Goal: Task Accomplishment & Management: Use online tool/utility

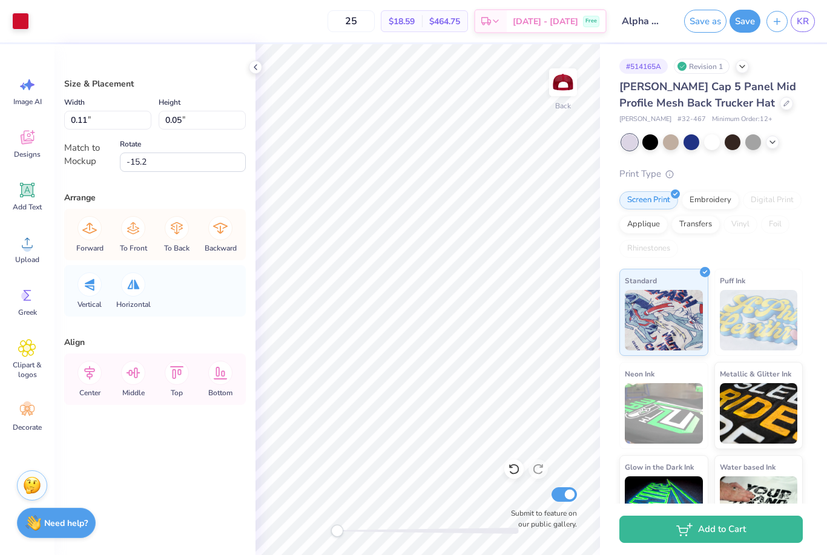
type input "3.69"
type input "2.49"
type input "0.0"
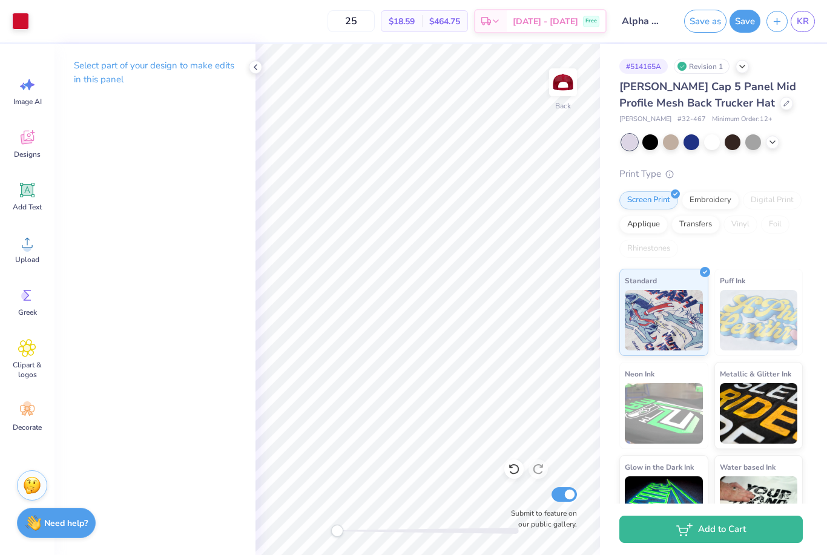
click at [117, 220] on div "Select part of your design to make edits in this panel" at bounding box center [154, 299] width 201 height 511
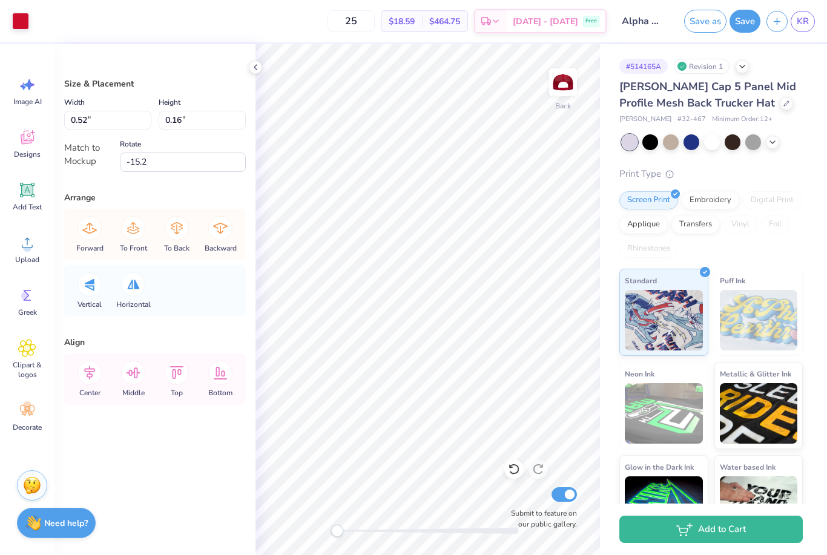
type input "0.49"
type input "0.19"
type input "3.69"
type input "2.49"
type input "0.0"
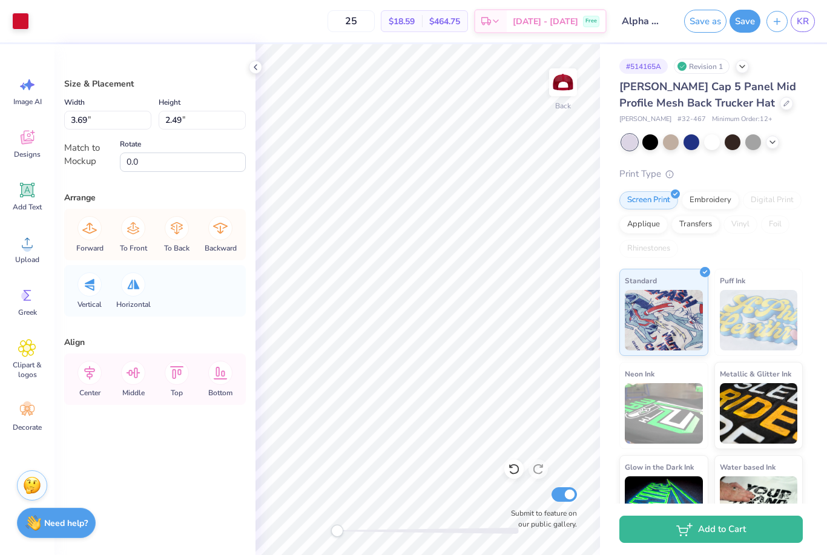
type input "0.53"
type input "0.20"
type input "-15.2"
type input "0.38"
type input "0.15"
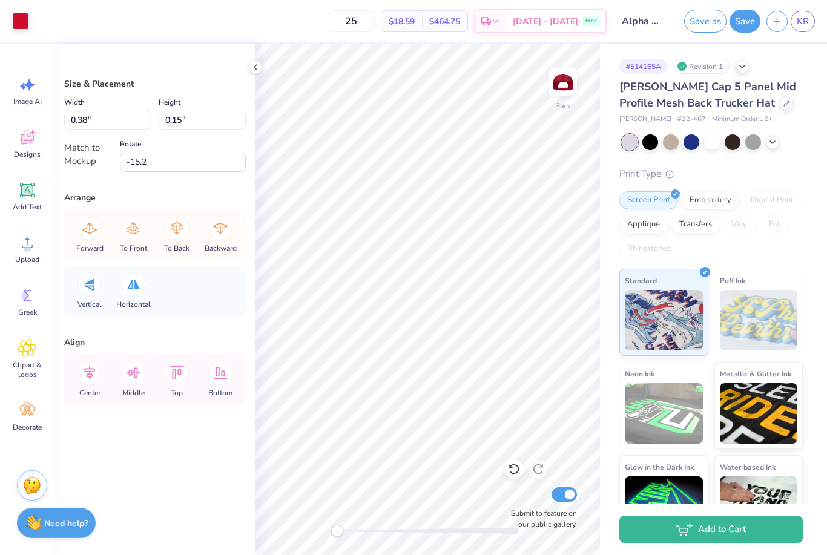
type input "0.41"
type input "0.16"
type input "3.69"
type input "2.49"
type input "0.0"
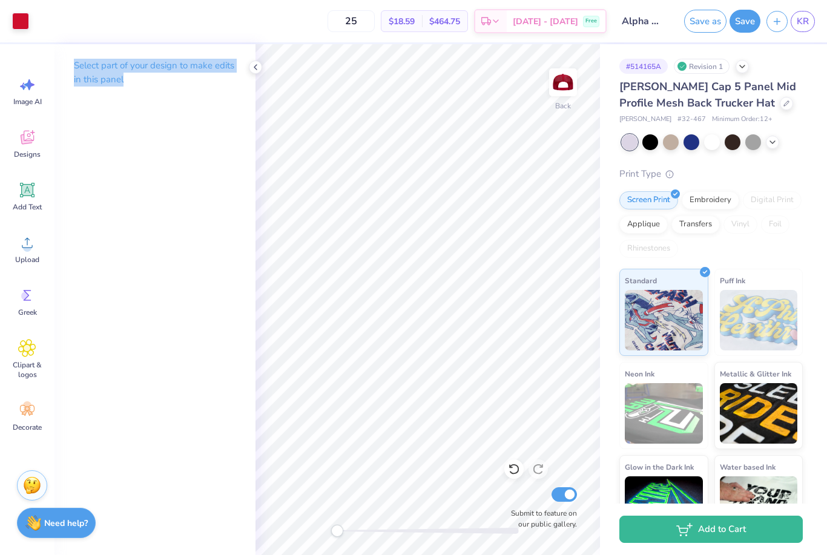
click at [736, 251] on div "Screen Print Embroidery Digital Print Applique Transfers Vinyl Foil Rhinestones" at bounding box center [710, 224] width 183 height 67
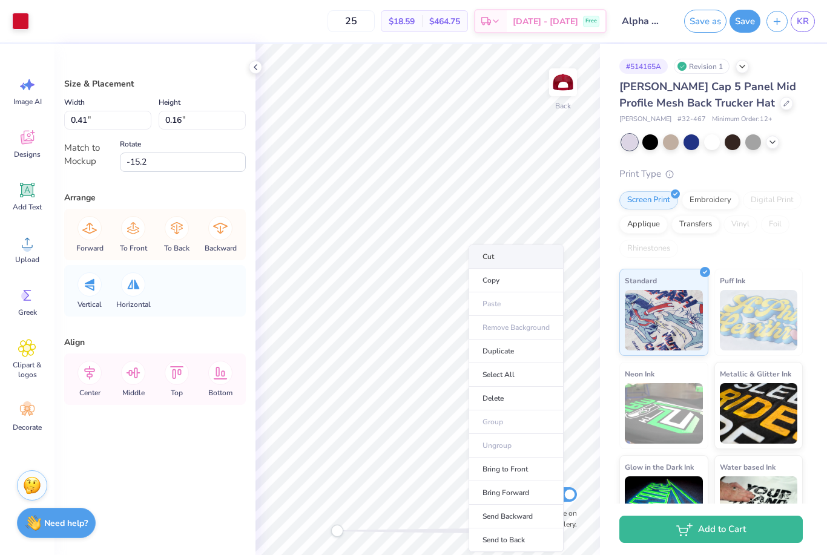
click at [498, 260] on li "Cut" at bounding box center [516, 257] width 95 height 24
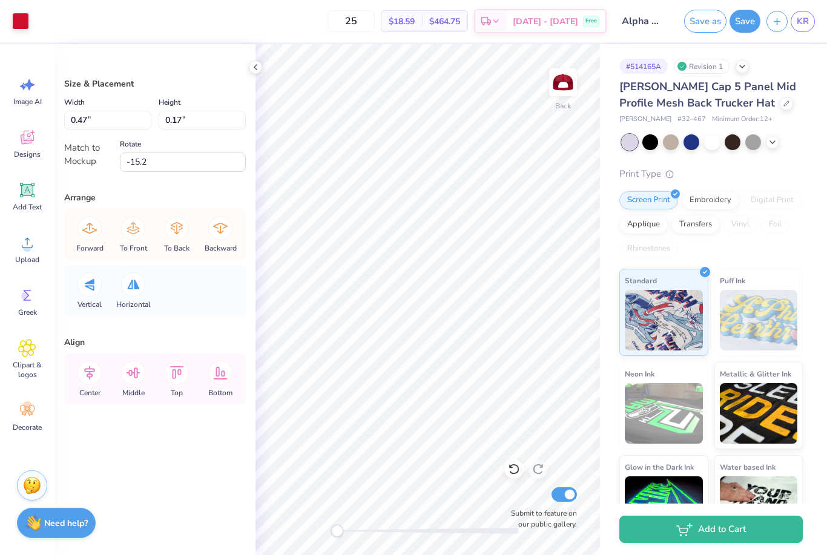
type input "3.69"
type input "2.49"
type input "0.0"
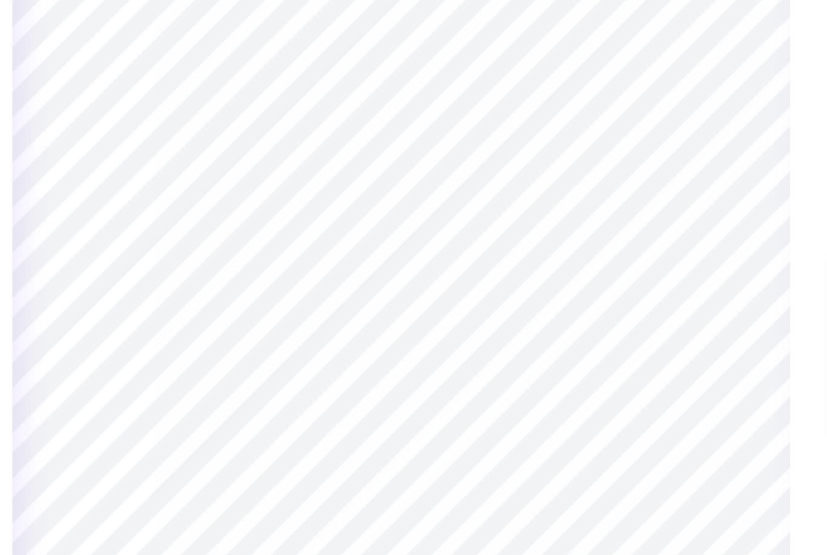
type input "0.77"
type input "0.35"
type input "0.26"
type input "0.11"
type input "3.69"
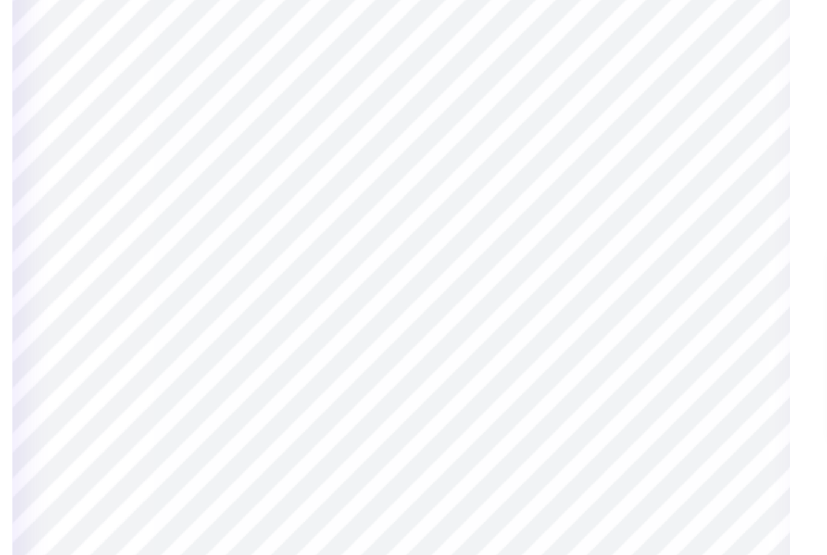
type input "2.49"
type input "0.0"
type input "0.77"
type input "0.35"
type input "-15.2"
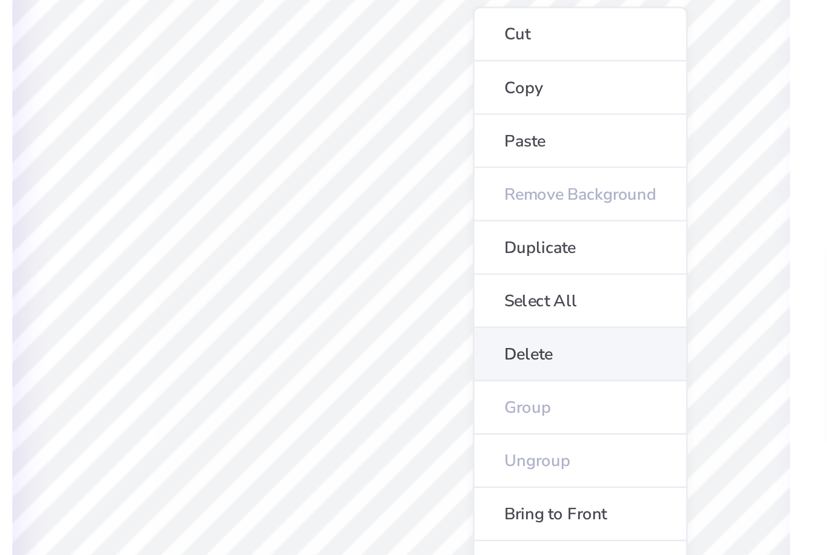
click at [460, 306] on li "Delete" at bounding box center [507, 318] width 95 height 24
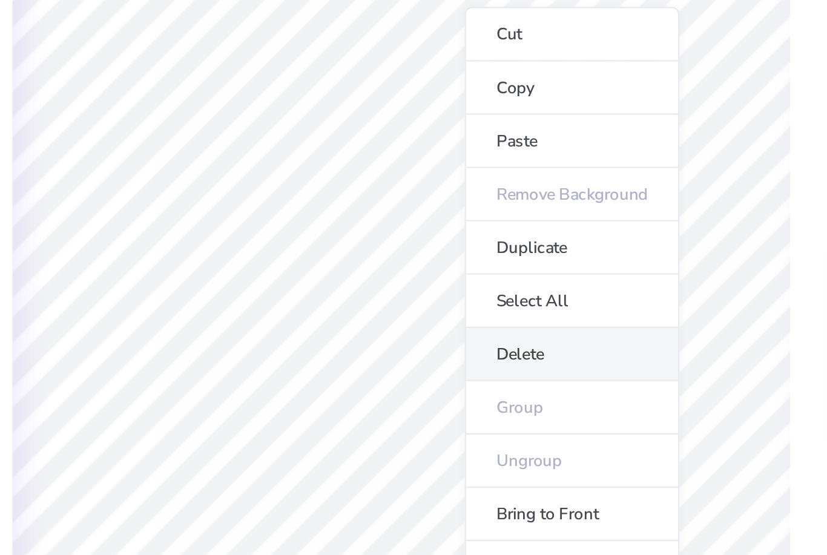
click at [456, 306] on li "Delete" at bounding box center [503, 318] width 95 height 24
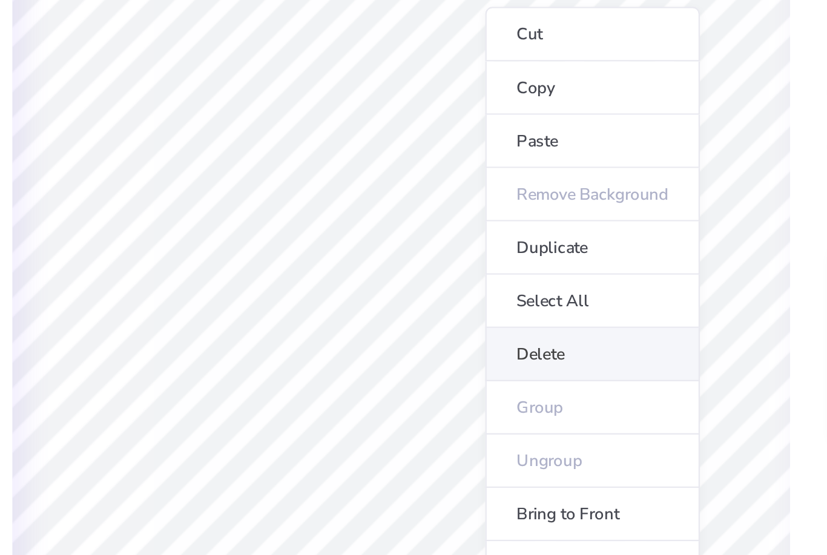
click at [465, 306] on li "Delete" at bounding box center [512, 318] width 95 height 24
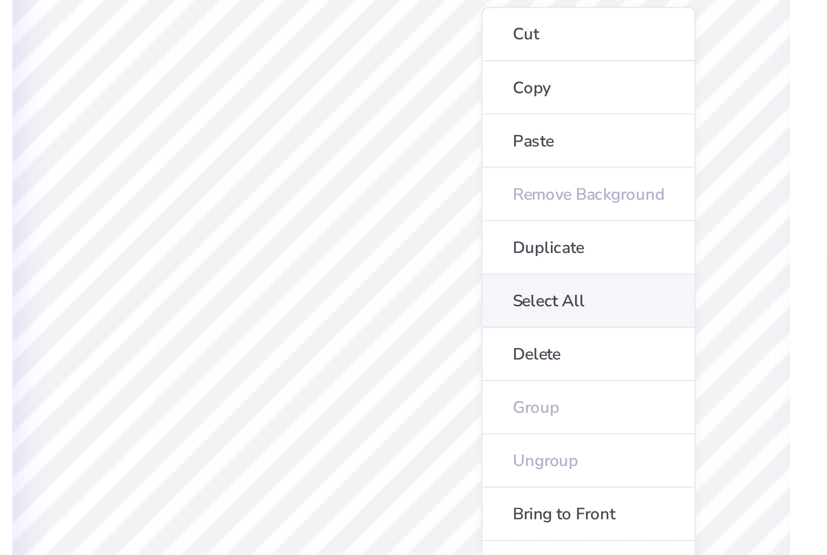
type input "0.26"
type input "0.11"
type input "-15.2"
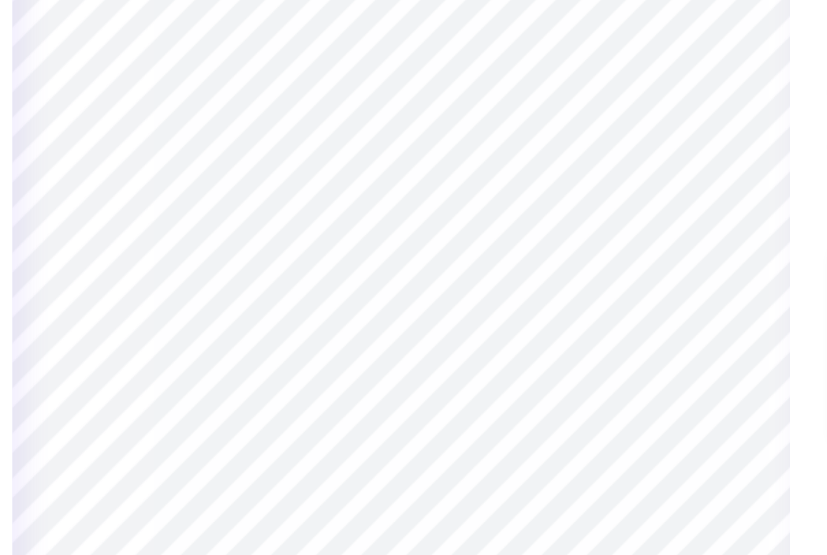
type input "0.35"
type input "0.10"
type input "0.42"
type input "0.14"
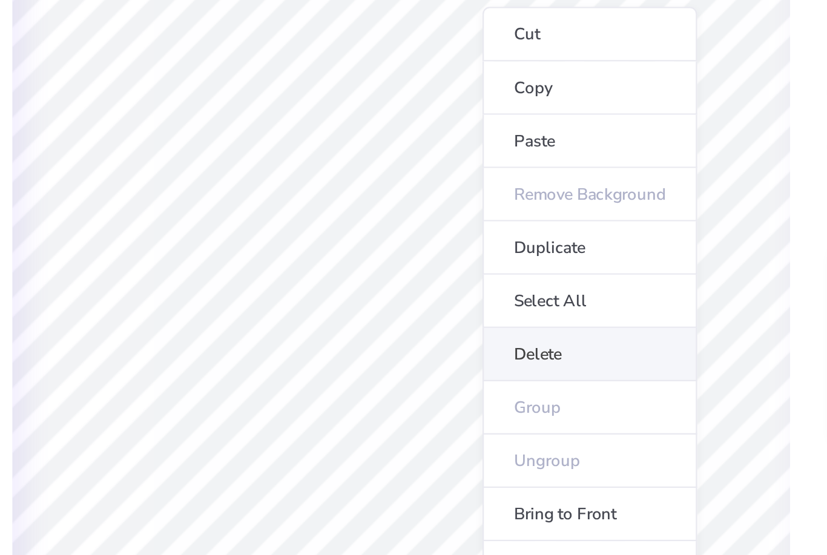
click at [464, 306] on li "Delete" at bounding box center [511, 318] width 95 height 24
click at [466, 306] on li "Delete" at bounding box center [513, 318] width 95 height 24
click at [461, 306] on li "Delete" at bounding box center [508, 318] width 95 height 24
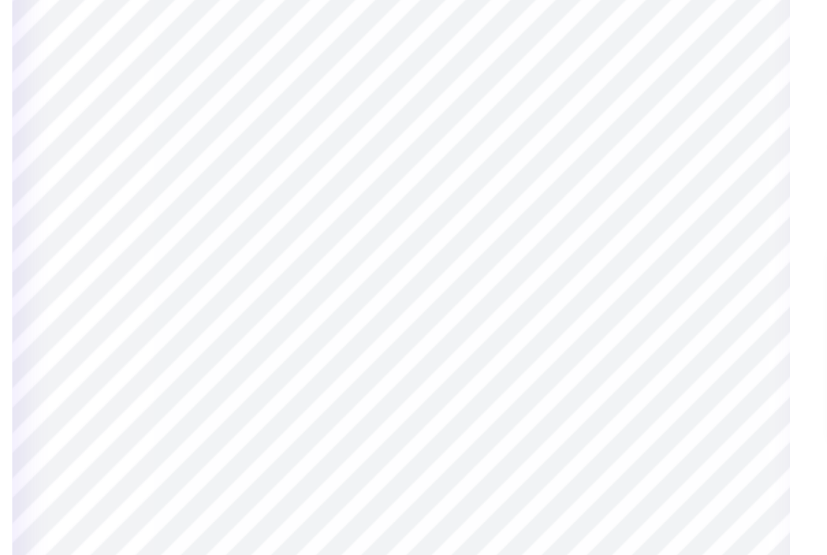
type input "0.39"
type input "0.35"
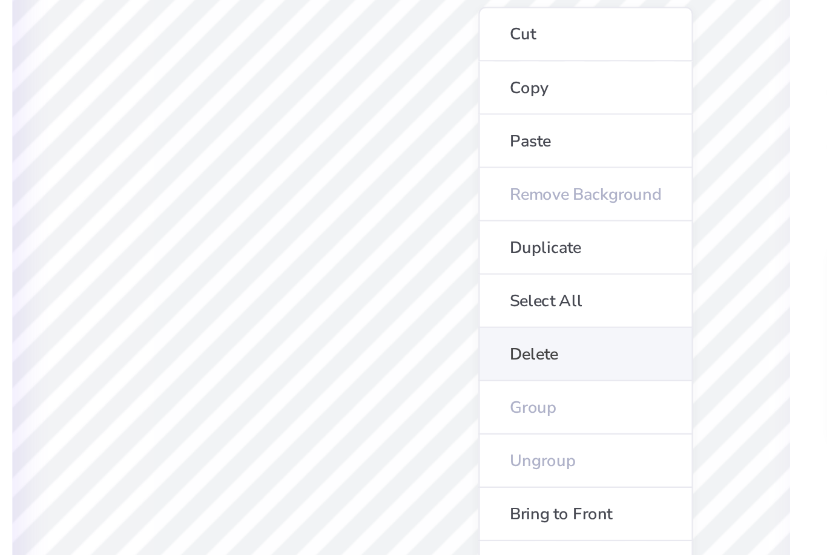
click at [462, 306] on li "Delete" at bounding box center [509, 318] width 95 height 24
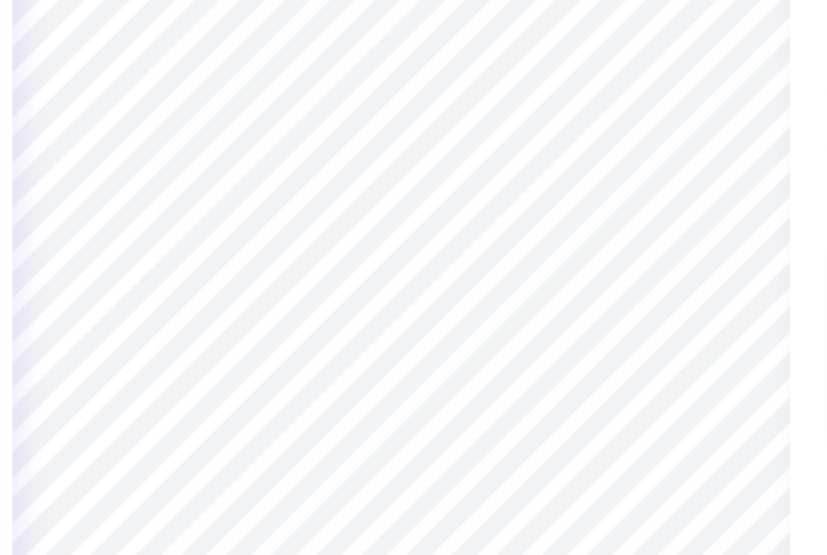
type input "0.54"
type input "0.20"
type input "0.68"
type input "0.25"
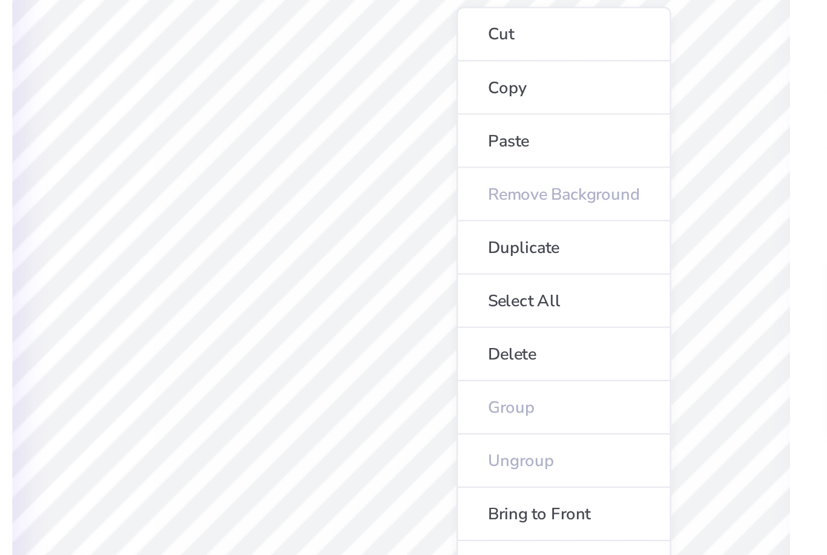
type input "0.54"
type input "0.24"
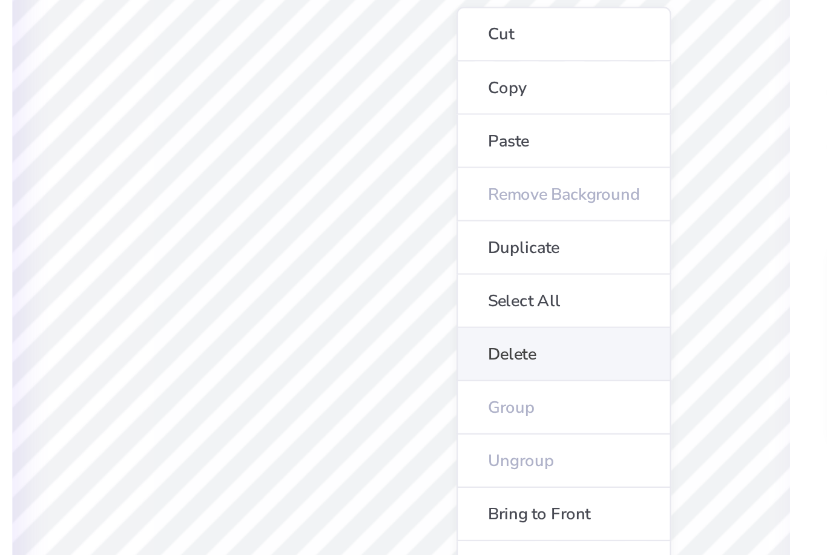
click at [452, 306] on li "Delete" at bounding box center [499, 318] width 95 height 24
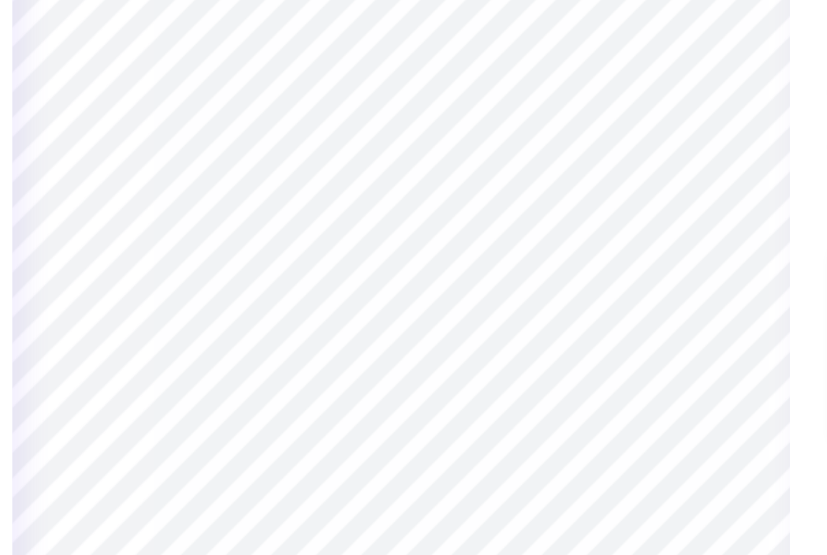
type input "0.53"
type input "0.20"
type input "-15.2"
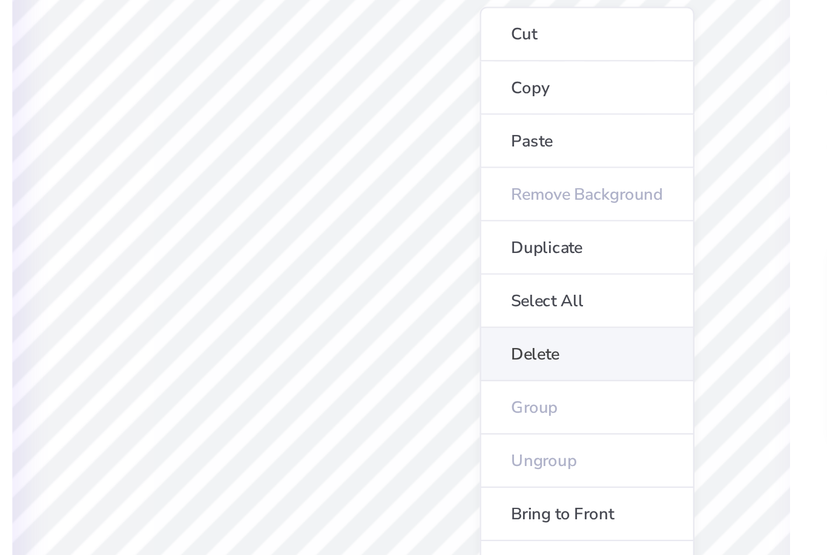
click at [463, 306] on li "Delete" at bounding box center [510, 318] width 95 height 24
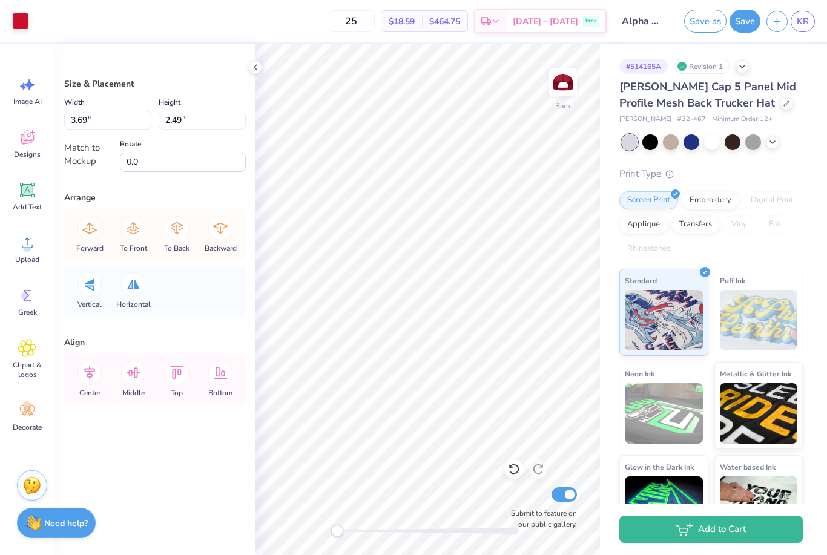
type input "0.57"
type input "0.41"
type input "0.54"
type input "0.24"
type input "-15.2"
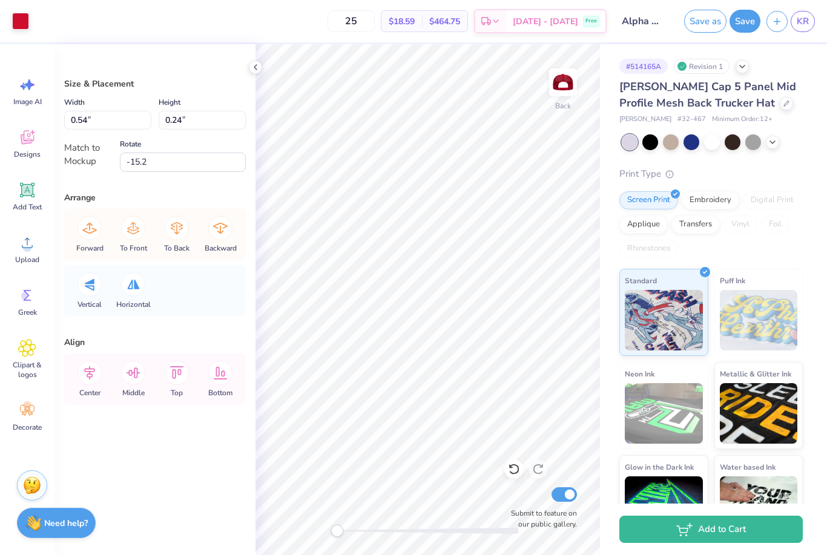
type input "3.69"
type input "2.49"
type input "0.0"
type input "0.39"
type input "0.35"
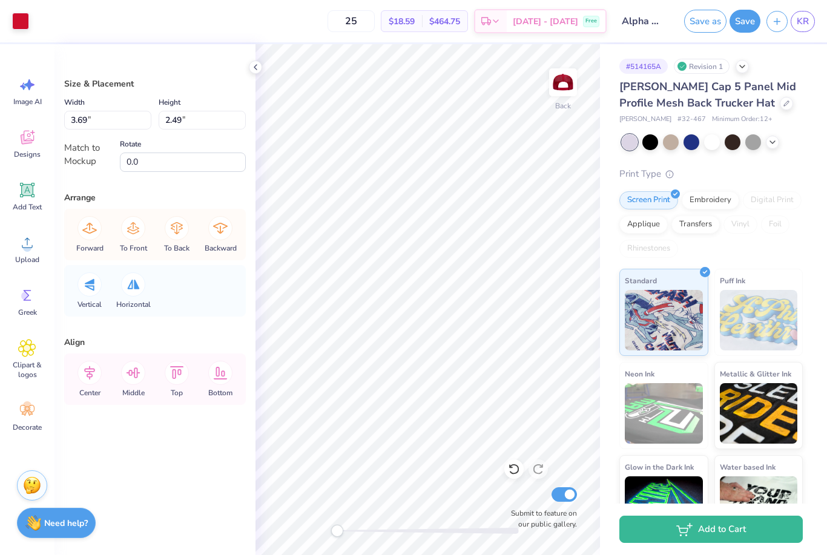
type input "-15.2"
type input "0.35"
type input "0.31"
type input "3.69"
type input "2.49"
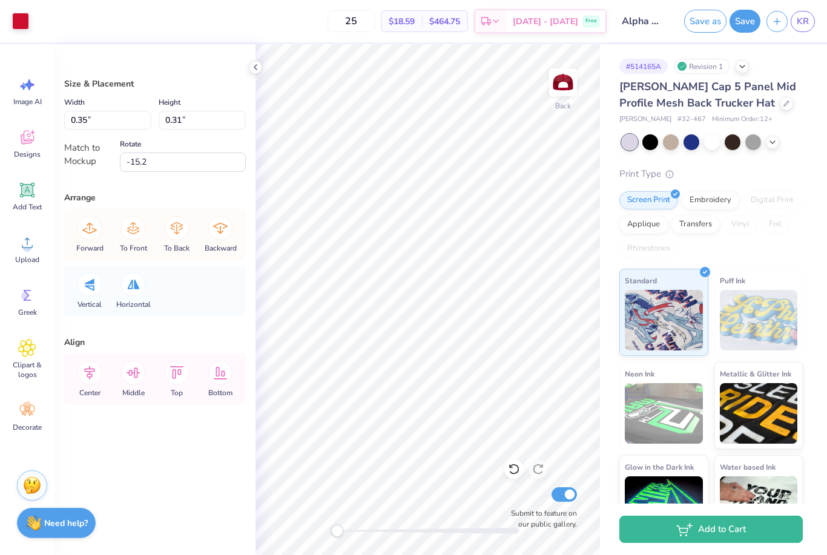
type input "0.0"
type input "0.35"
type input "0.13"
type input "-15.2"
type input "0.49"
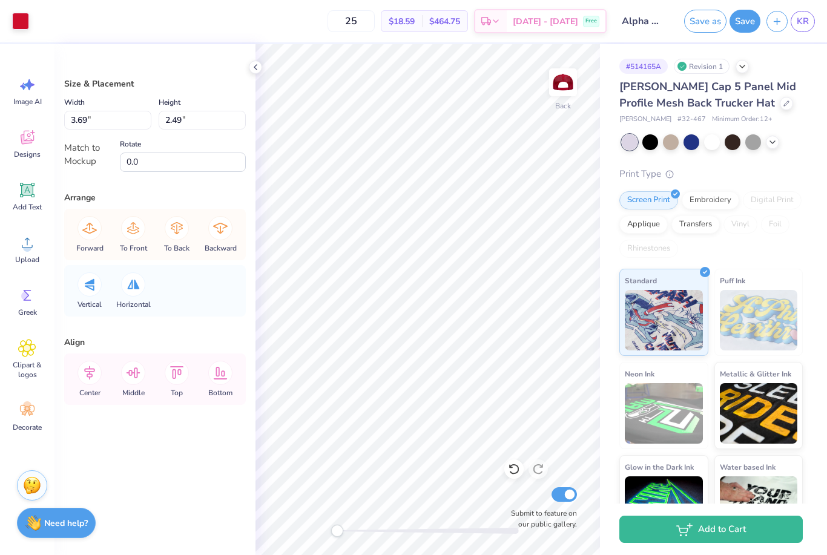
type input "0.18"
type input "-15.2"
type input "3.69"
type input "2.49"
type input "0.0"
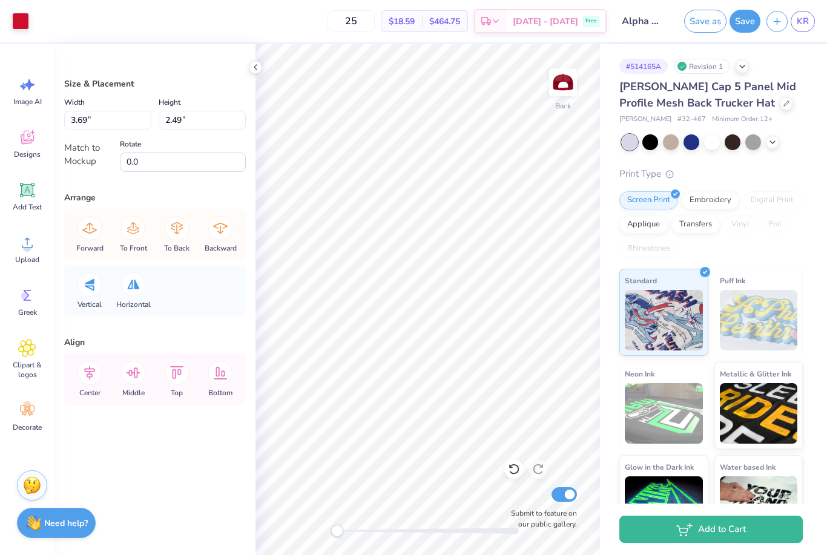
type input "0.39"
type input "0.14"
type input "-15.2"
type input "3.69"
type input "2.49"
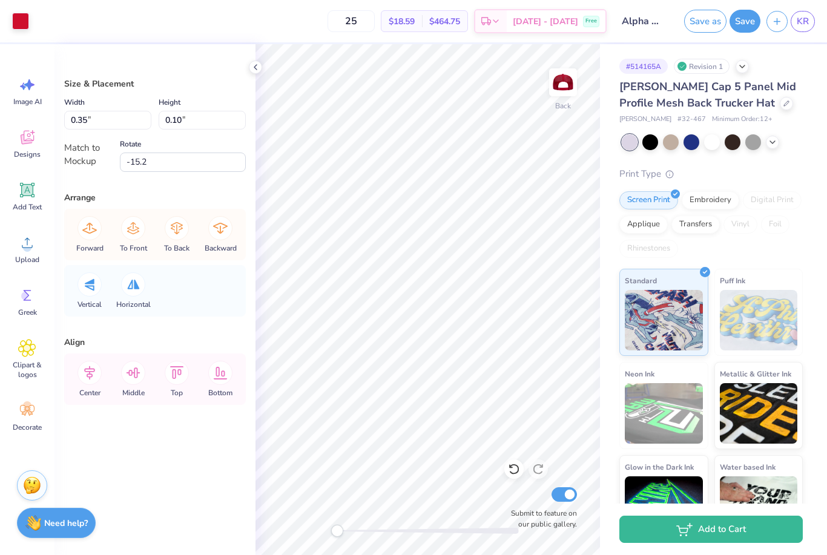
type input "0.0"
type input "0.41"
type input "0.14"
type input "-15.2"
type input "3.69"
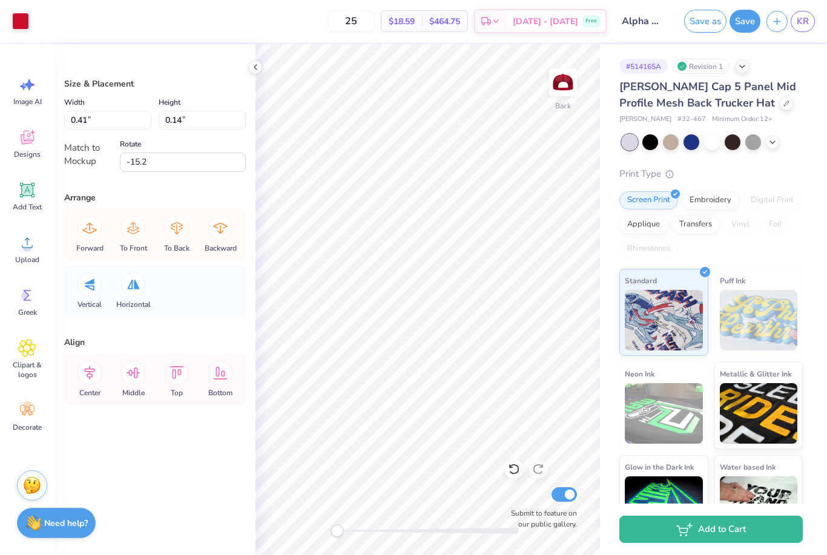
type input "2.49"
type input "0.0"
type input "0.42"
type input "0.13"
type input "-15.2"
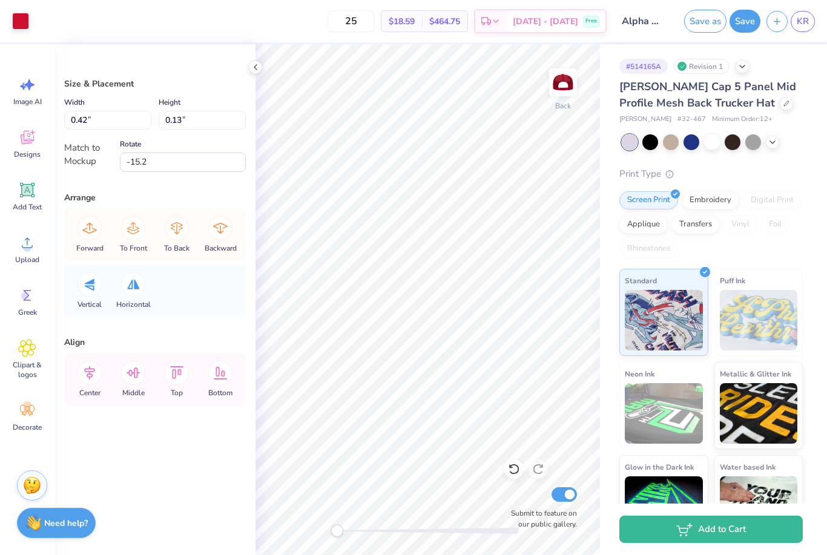
type input "3.69"
type input "2.49"
type input "0.0"
type input "0.52"
type input "0.16"
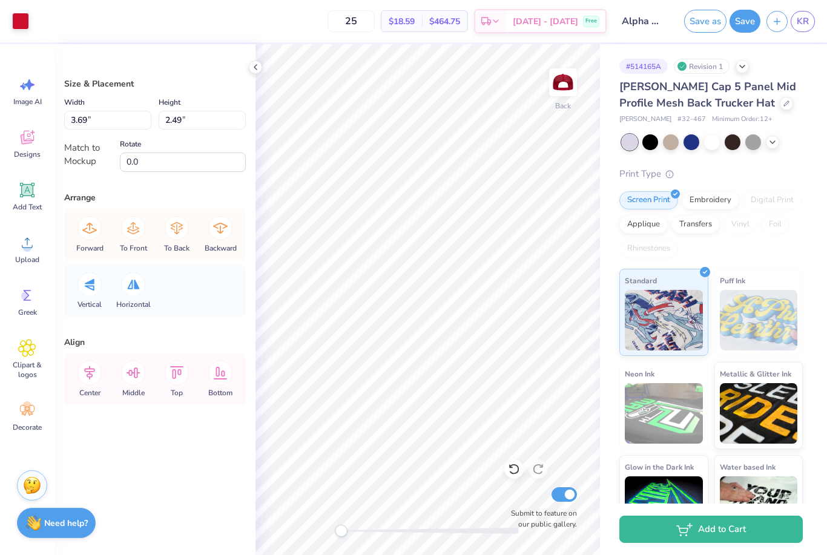
type input "-15.2"
type input "3.69"
type input "2.49"
type input "0.0"
type input "0.53"
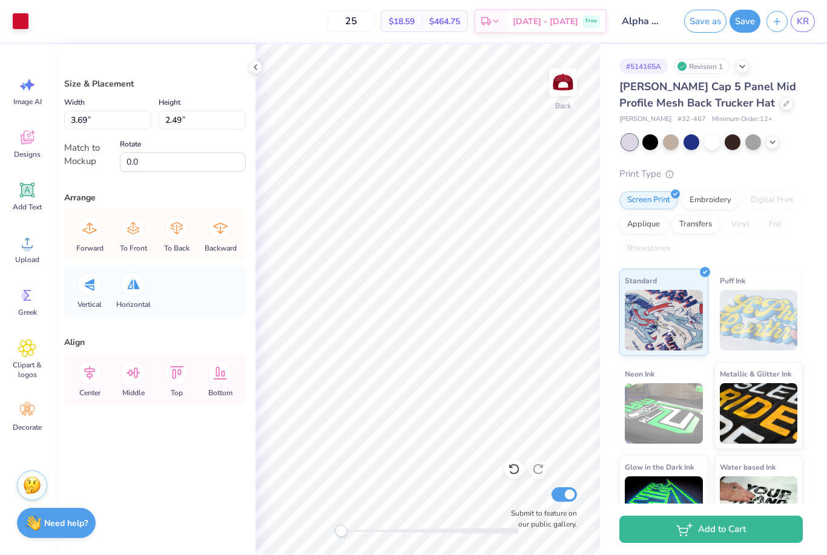
type input "0.41"
type input "-15.2"
type input "0.54"
type input "0.24"
type input "0.53"
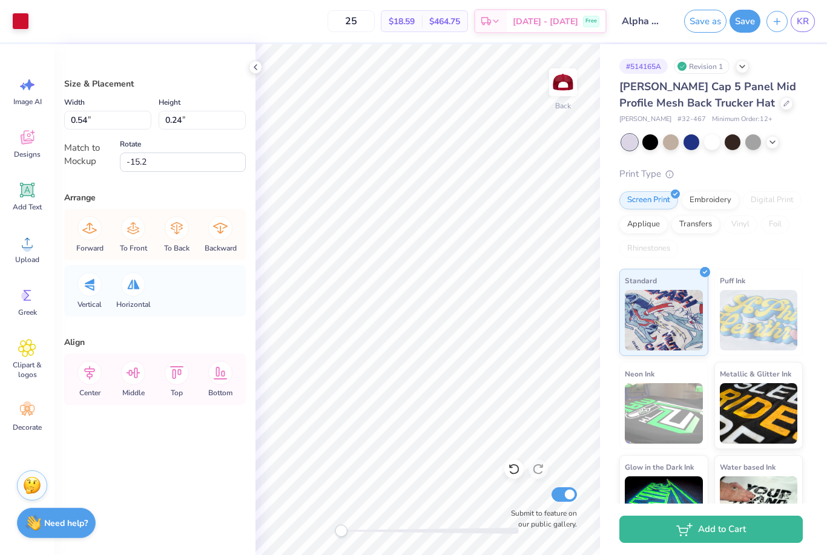
type input "0.18"
type input "3.69"
type input "2.49"
type input "0.0"
type input "0.34"
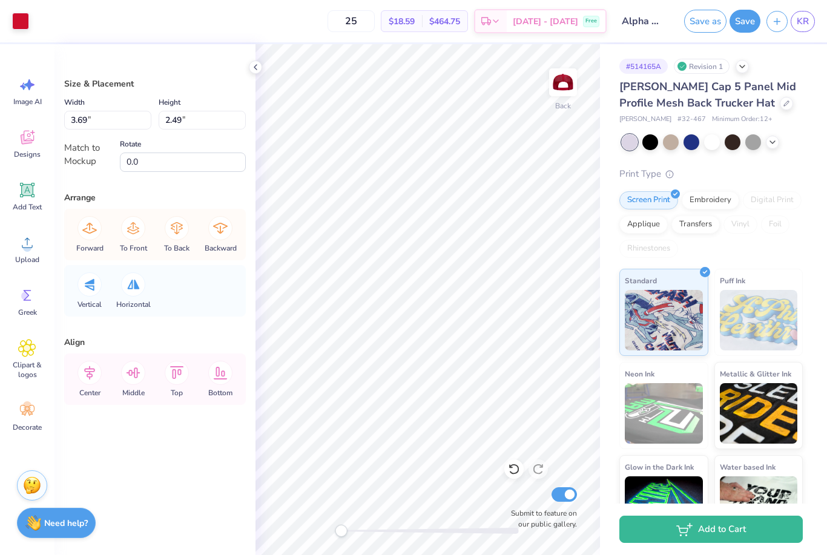
type input "0.13"
type input "-15.2"
type input "0.10"
type input "0.04"
type input "0.38"
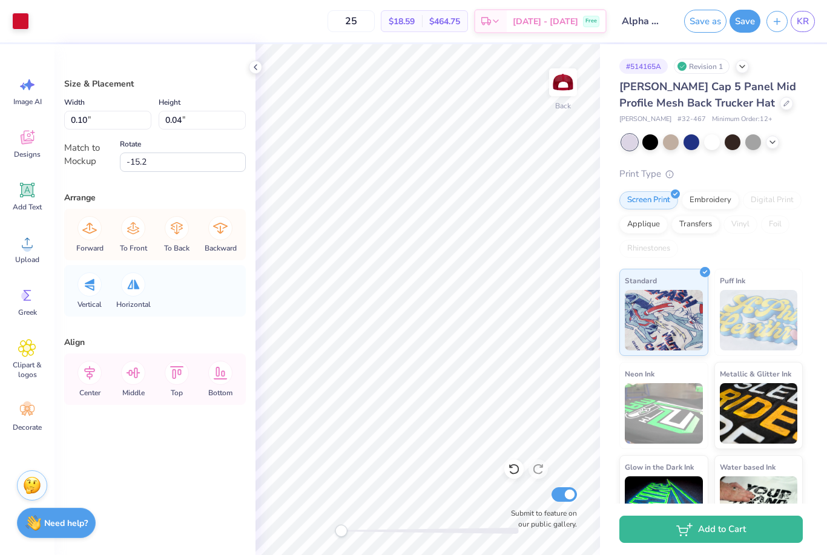
type input "0.13"
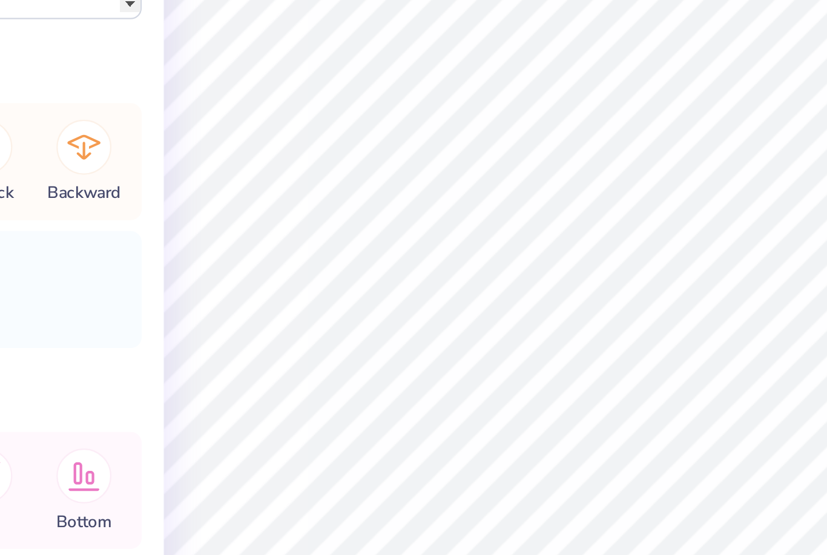
type input "0.57"
type input "0.41"
type input "0.14"
type input "0.09"
type input "-15.2"
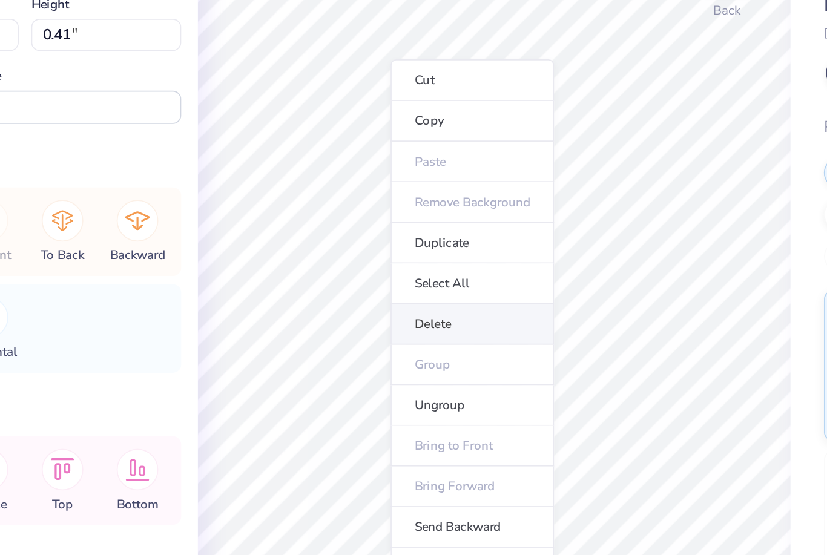
click at [368, 277] on li "Delete" at bounding box center [415, 289] width 95 height 24
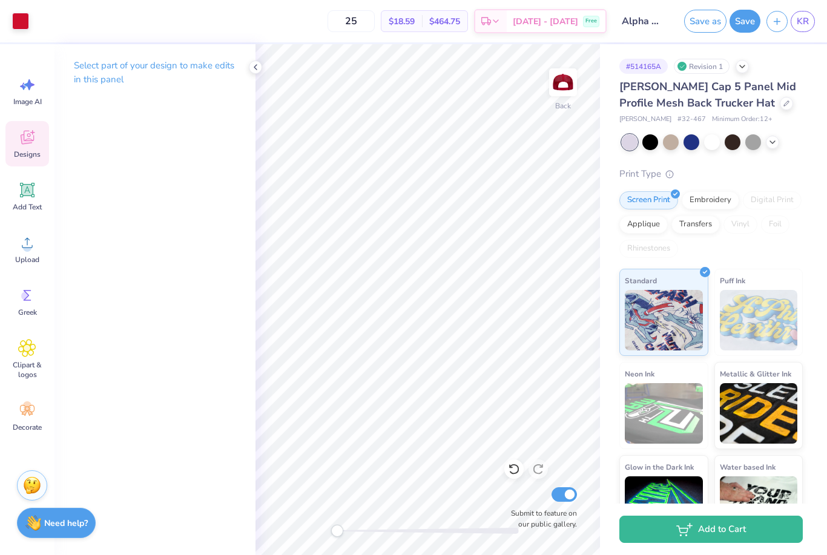
click at [30, 150] on span "Designs" at bounding box center [27, 155] width 27 height 10
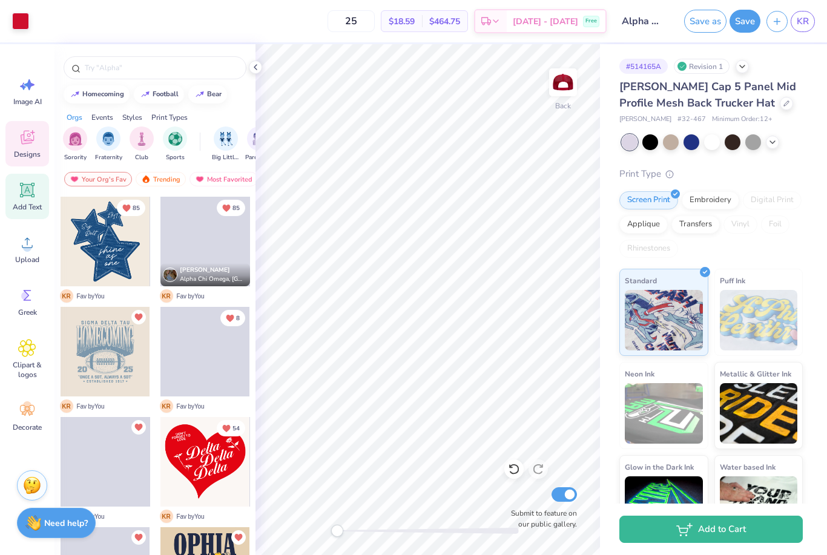
click at [27, 206] on span "Add Text" at bounding box center [27, 207] width 29 height 10
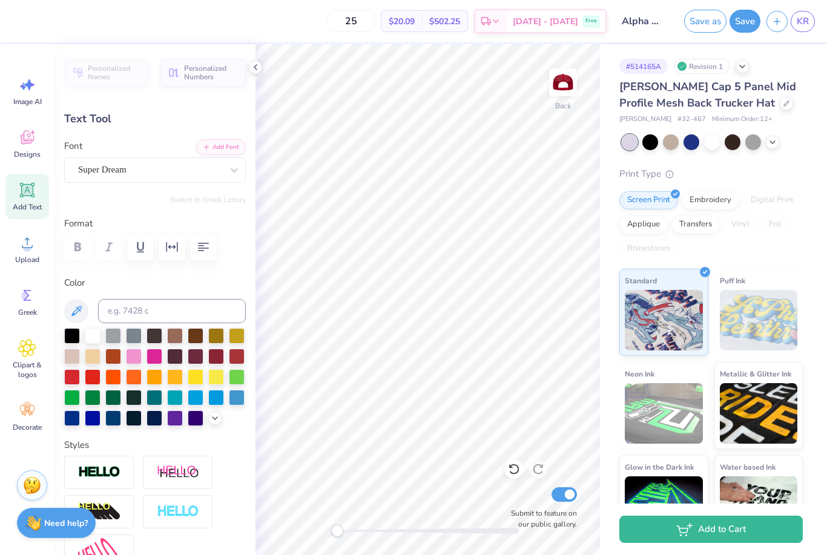
scroll to position [0, 1]
type textarea "T"
type textarea "d"
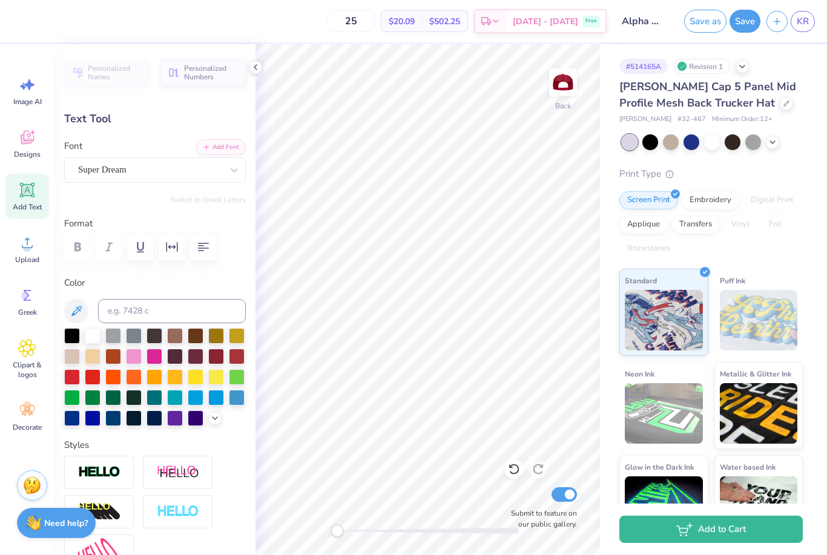
type textarea "Dad"
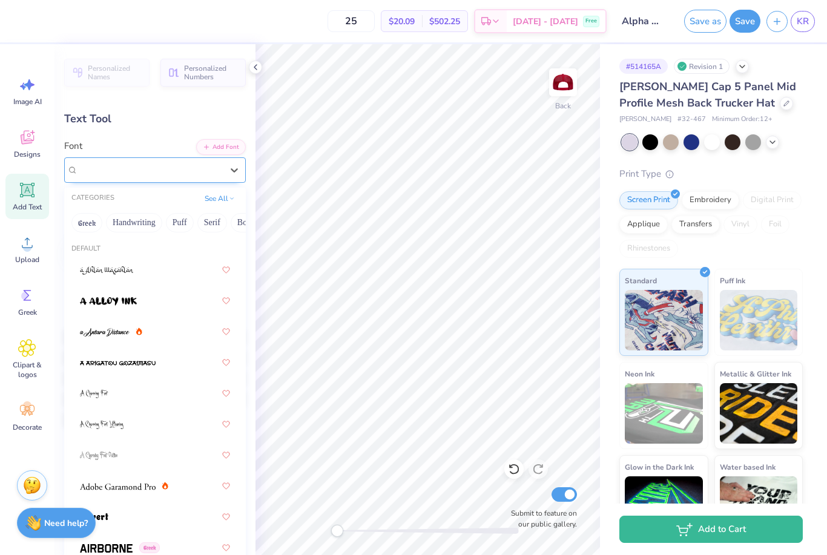
click at [197, 170] on div "Super Dream" at bounding box center [150, 169] width 147 height 19
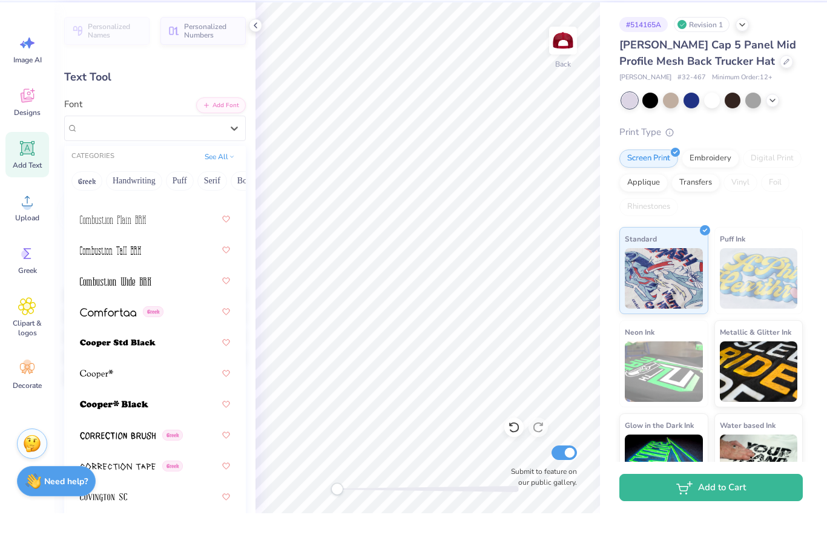
scroll to position [2580, 0]
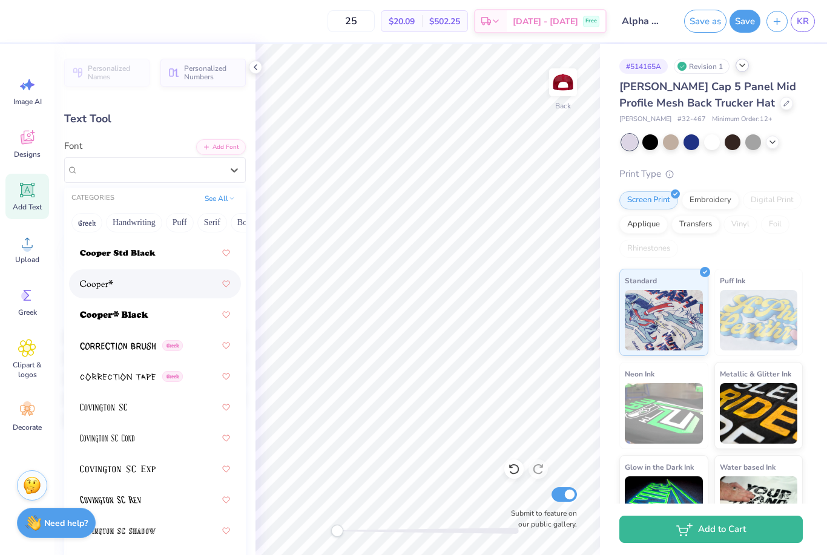
click at [745, 62] on icon at bounding box center [742, 66] width 10 height 10
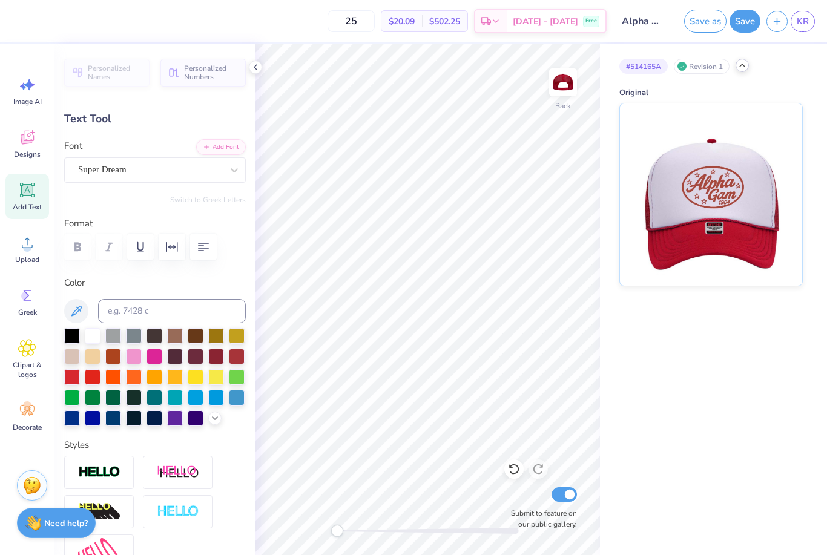
click at [745, 67] on icon at bounding box center [742, 66] width 10 height 10
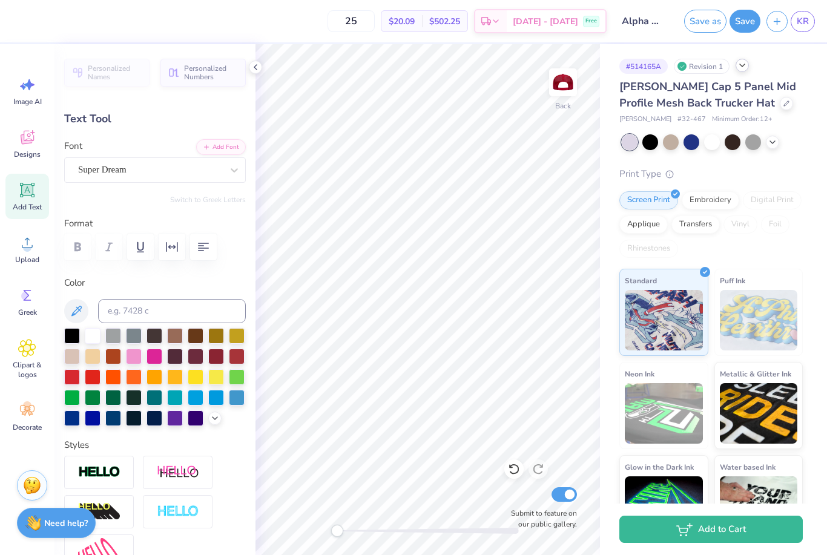
scroll to position [40, 0]
